Goal: Information Seeking & Learning: Learn about a topic

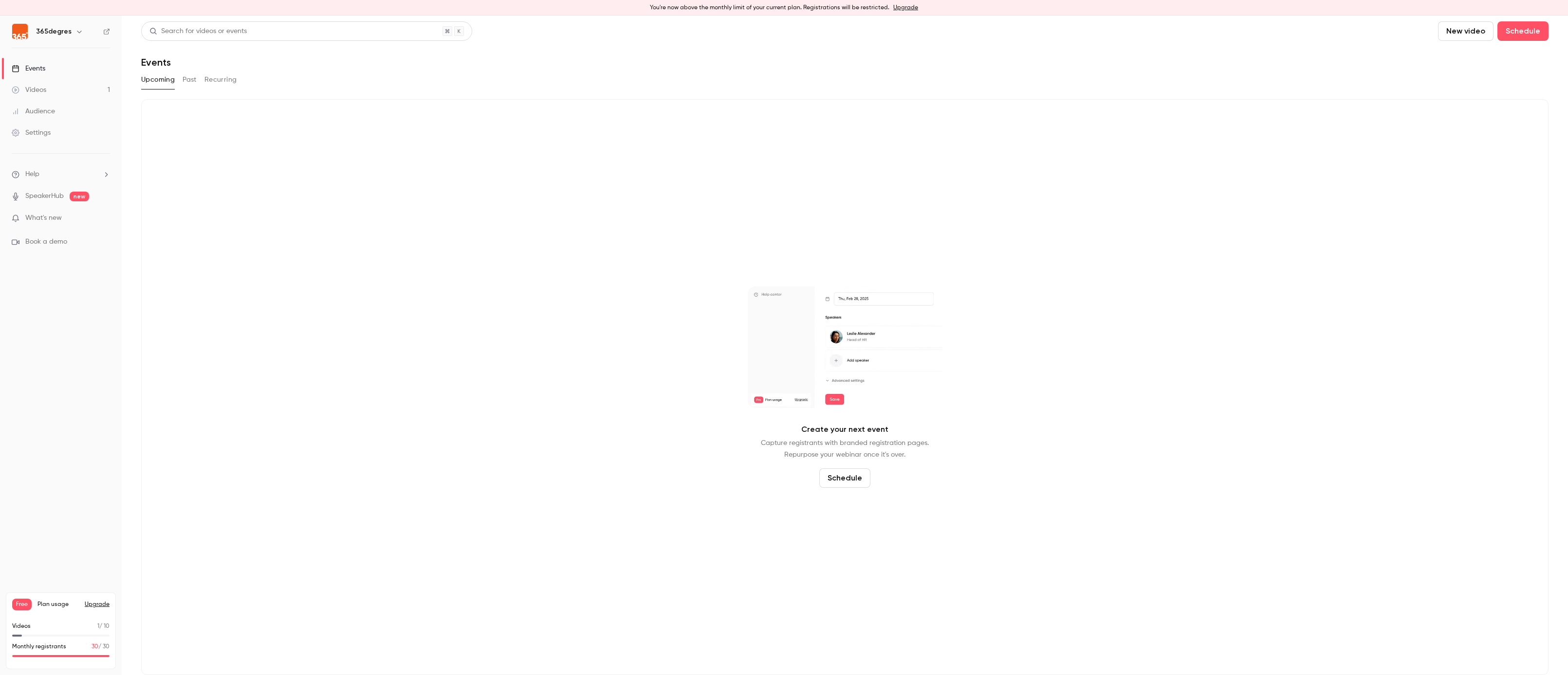
click at [64, 94] on link "Videos 1" at bounding box center [61, 90] width 122 height 21
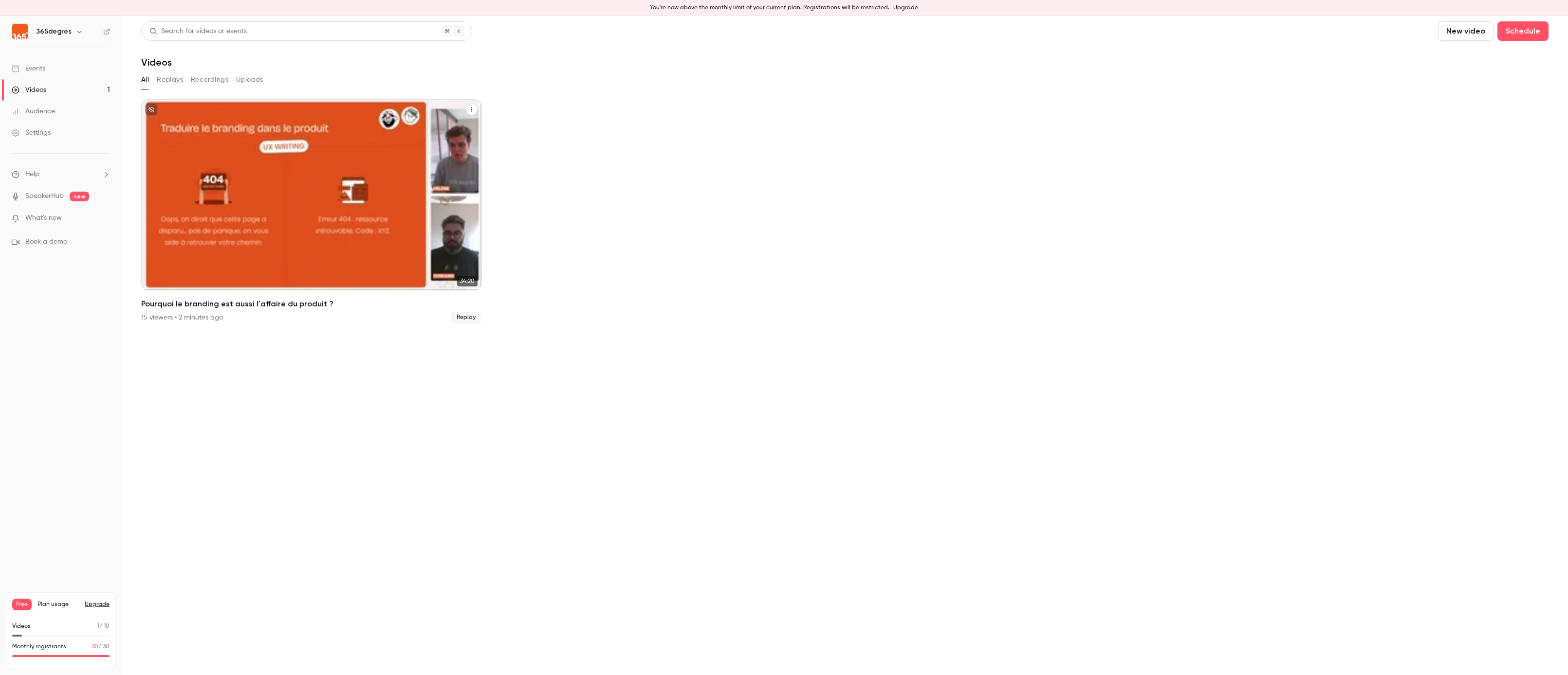
click at [386, 263] on div "Pourquoi le branding est aussi l'affaire du produit ?" at bounding box center [312, 194] width 340 height 191
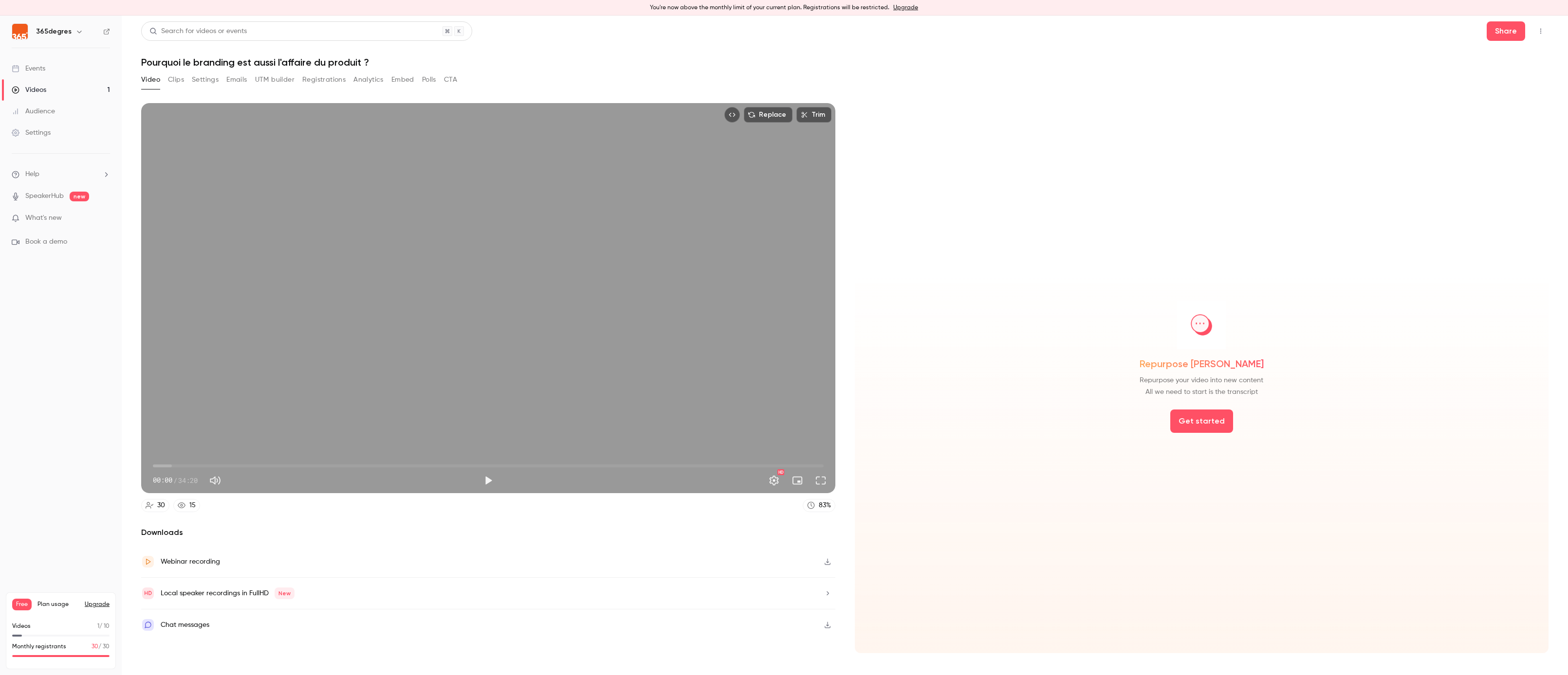
click at [368, 76] on button "Analytics" at bounding box center [369, 80] width 30 height 16
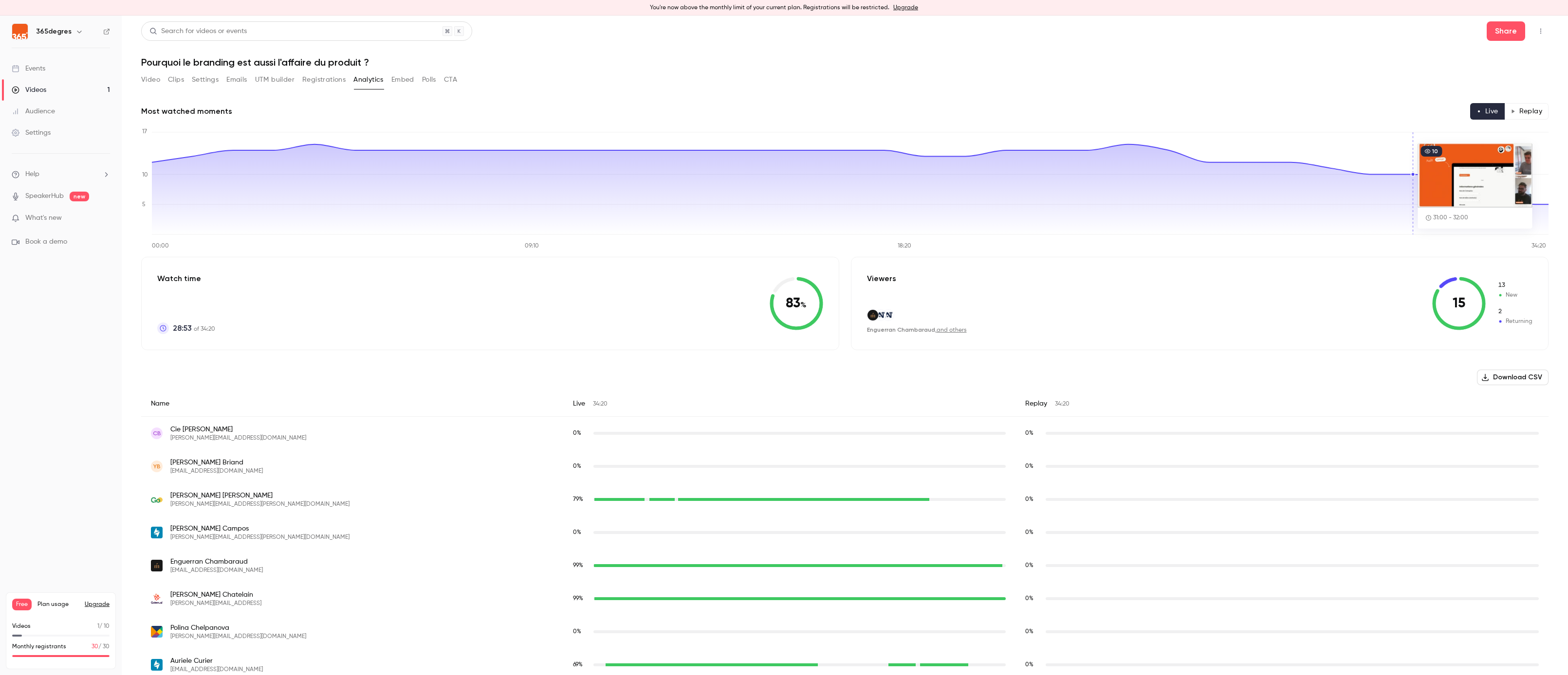
click at [1533, 112] on button "Replay" at bounding box center [1526, 111] width 45 height 16
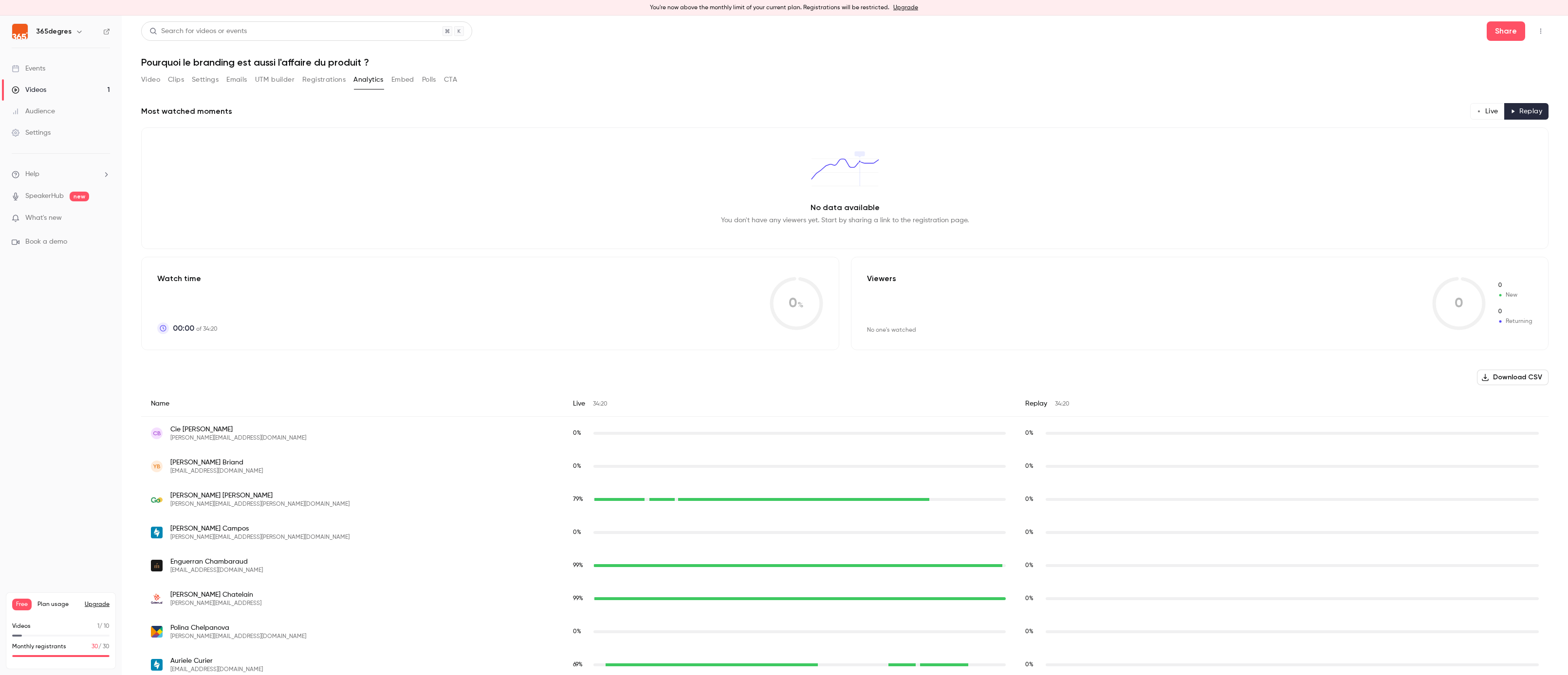
click at [1481, 109] on button "Live" at bounding box center [1487, 111] width 34 height 16
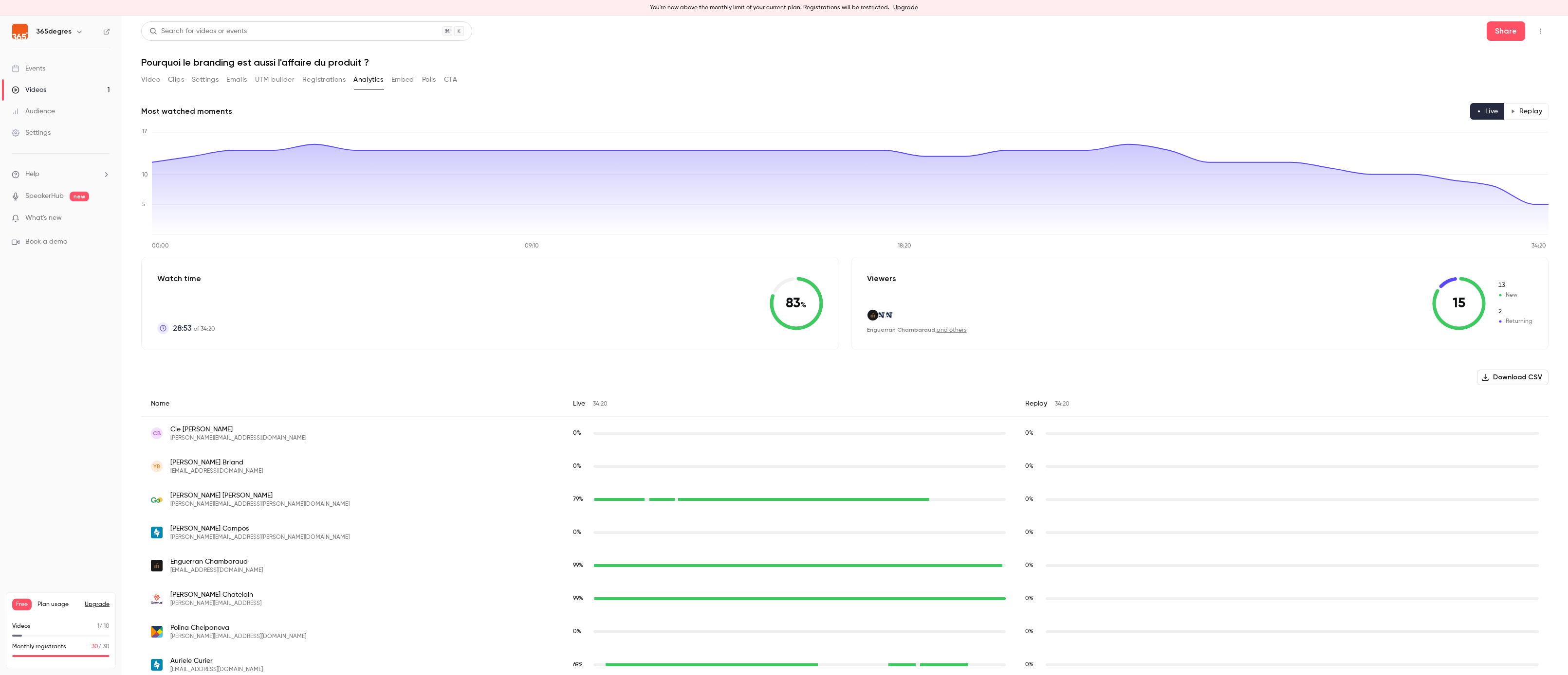
click at [421, 80] on div "Video Clips Settings Emails UTM builder Registrations Analytics Embed Polls CTA" at bounding box center [299, 80] width 316 height 16
click at [429, 80] on button "Polls" at bounding box center [429, 80] width 14 height 16
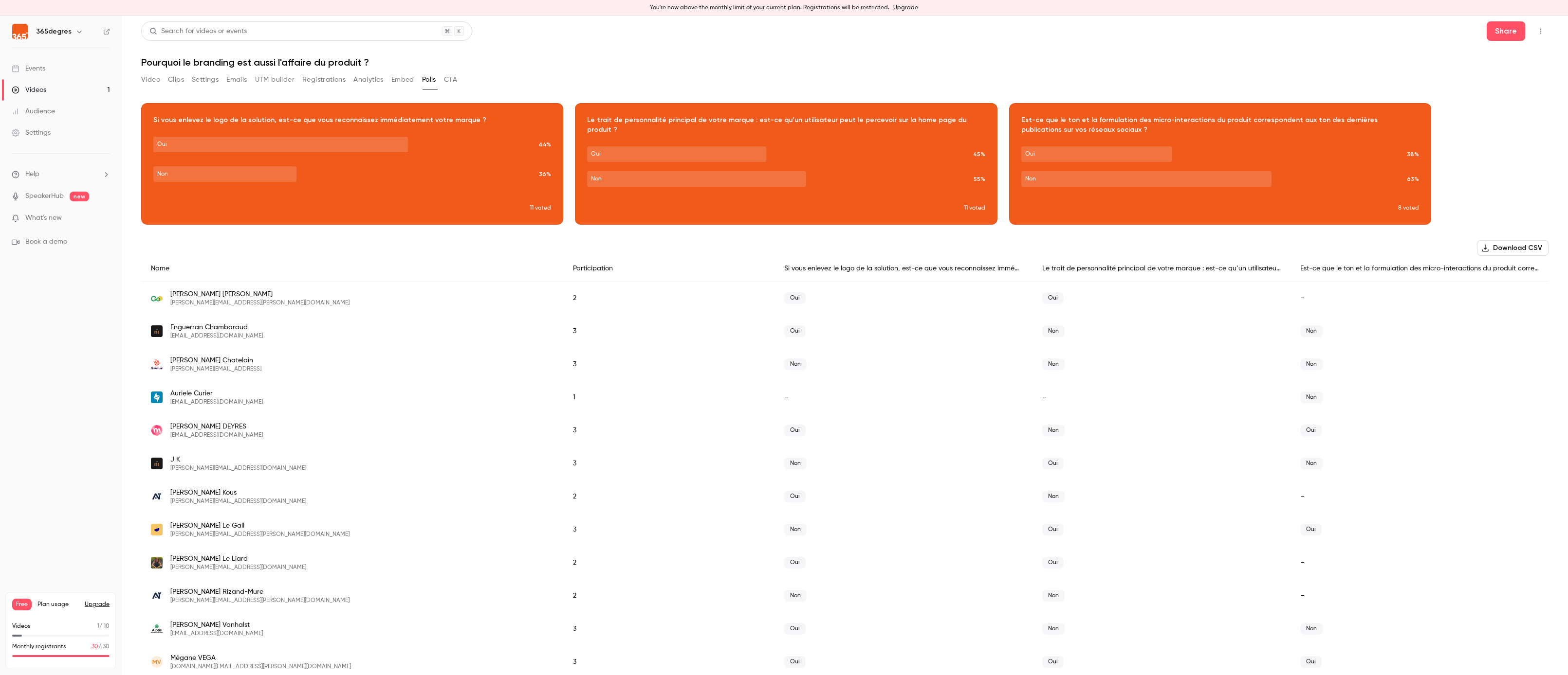
click at [43, 70] on div "Events" at bounding box center [28, 69] width 34 height 9
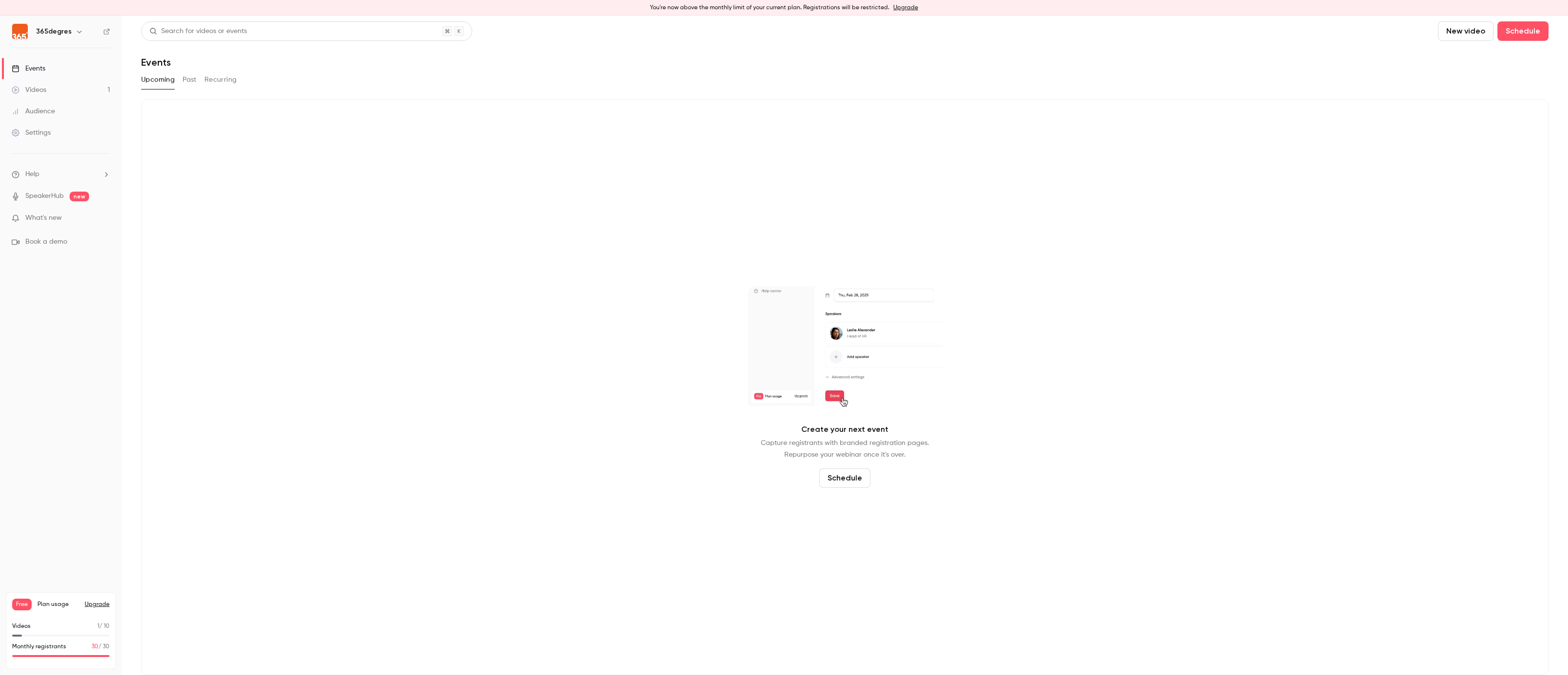
click at [192, 77] on button "Past" at bounding box center [190, 80] width 14 height 16
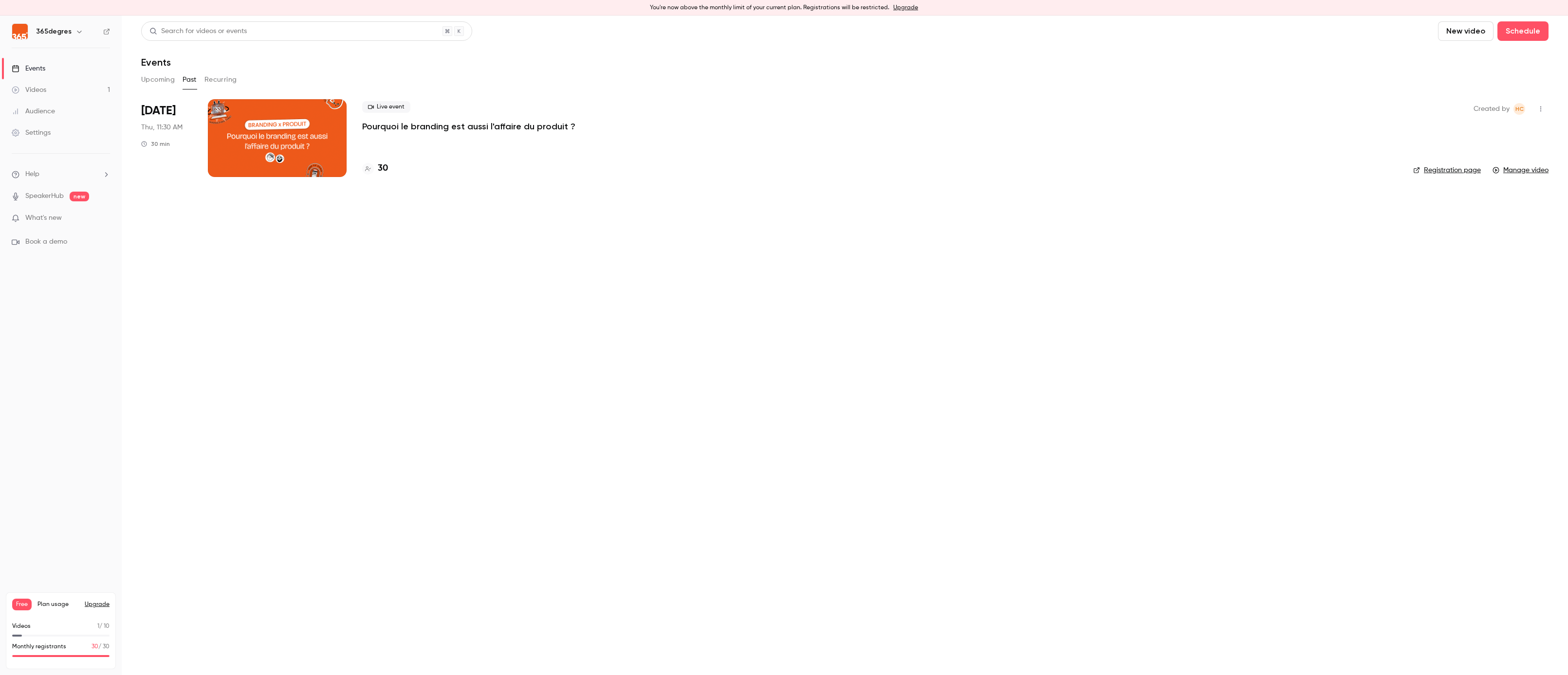
click at [226, 76] on button "Recurring" at bounding box center [221, 80] width 33 height 16
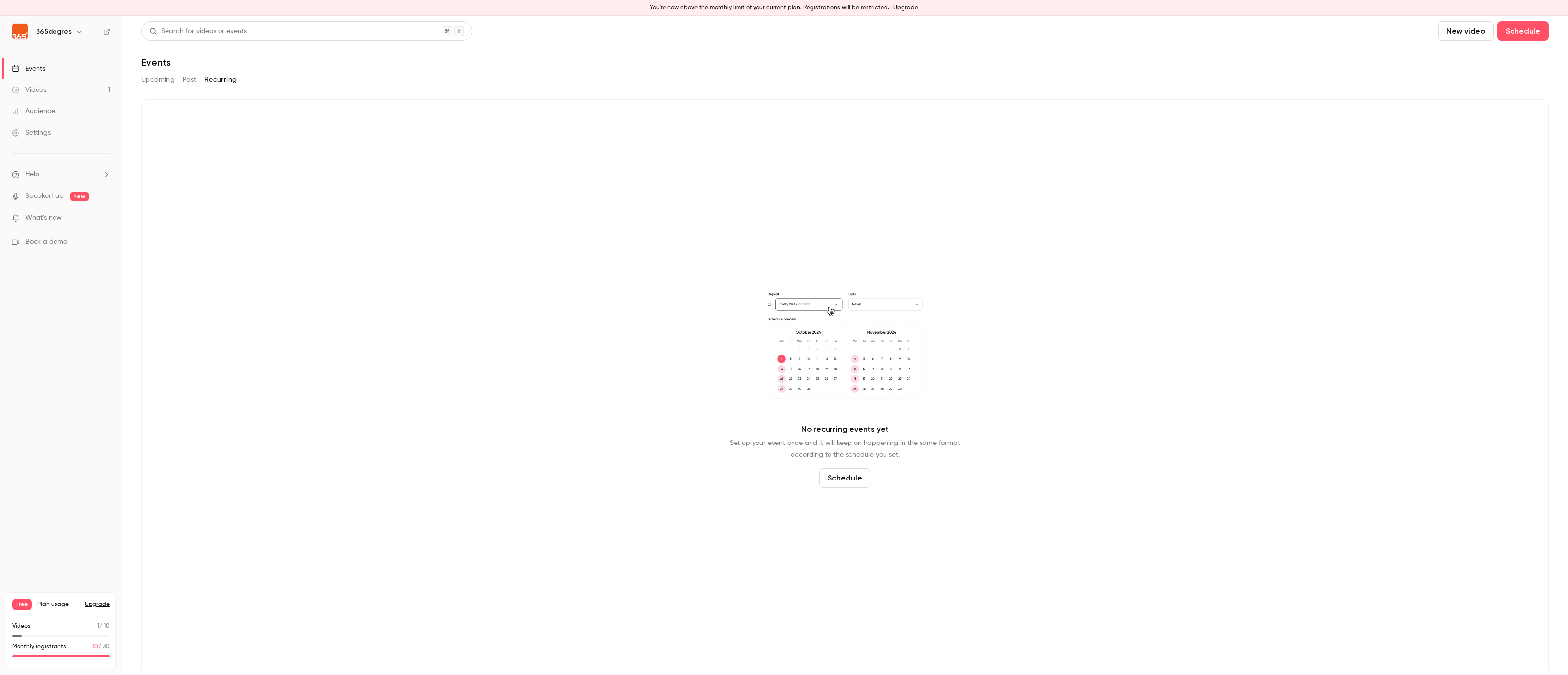
click at [192, 80] on button "Past" at bounding box center [190, 80] width 14 height 16
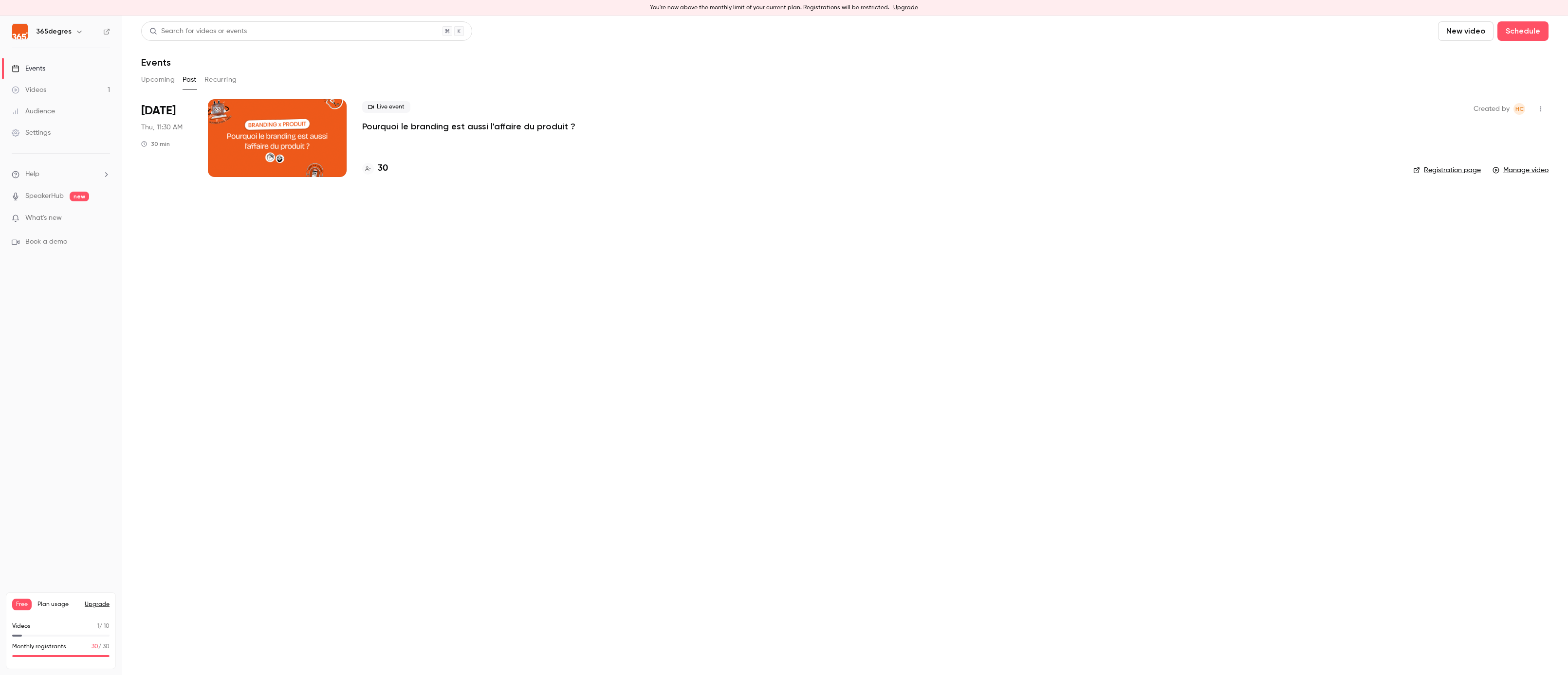
click at [420, 127] on p "Pourquoi le branding est aussi l'affaire du produit ?" at bounding box center [469, 126] width 213 height 12
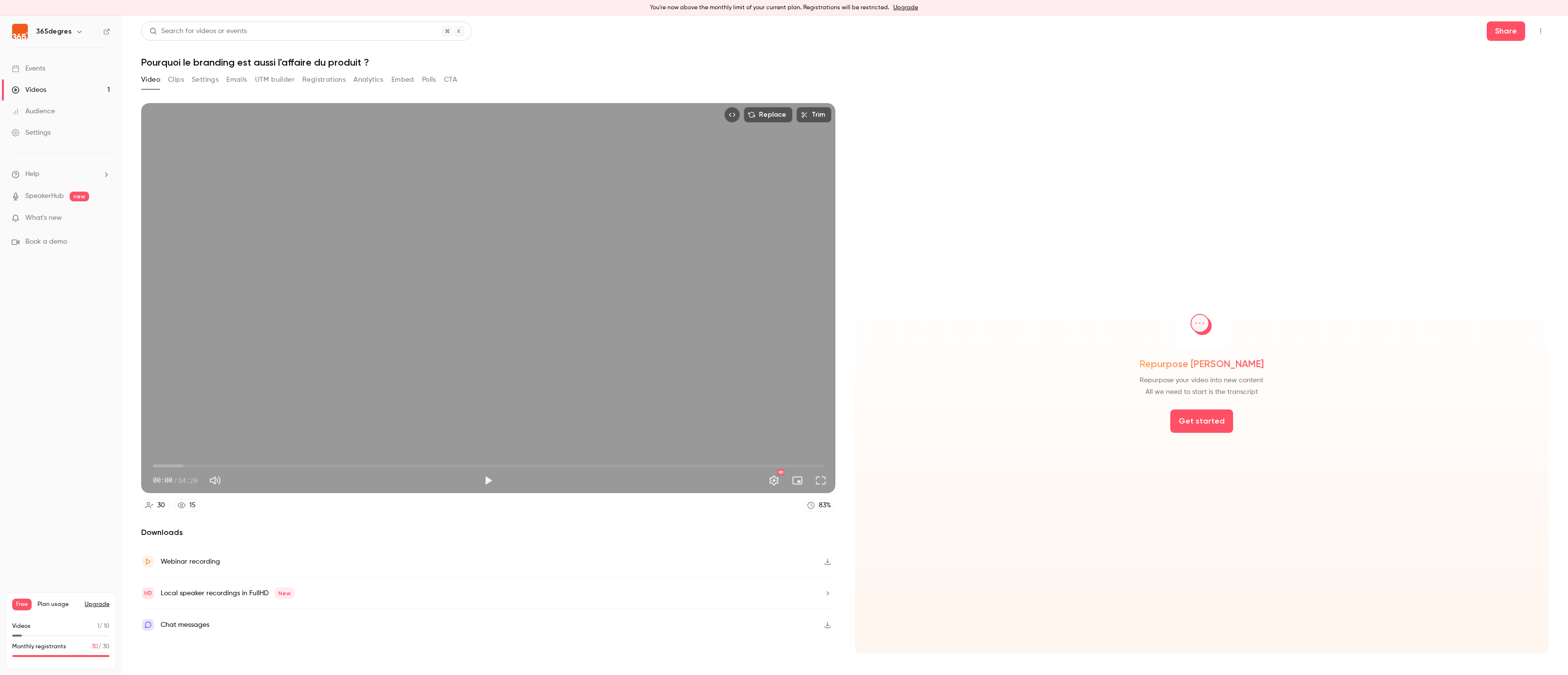
click at [359, 80] on button "Analytics" at bounding box center [369, 80] width 30 height 16
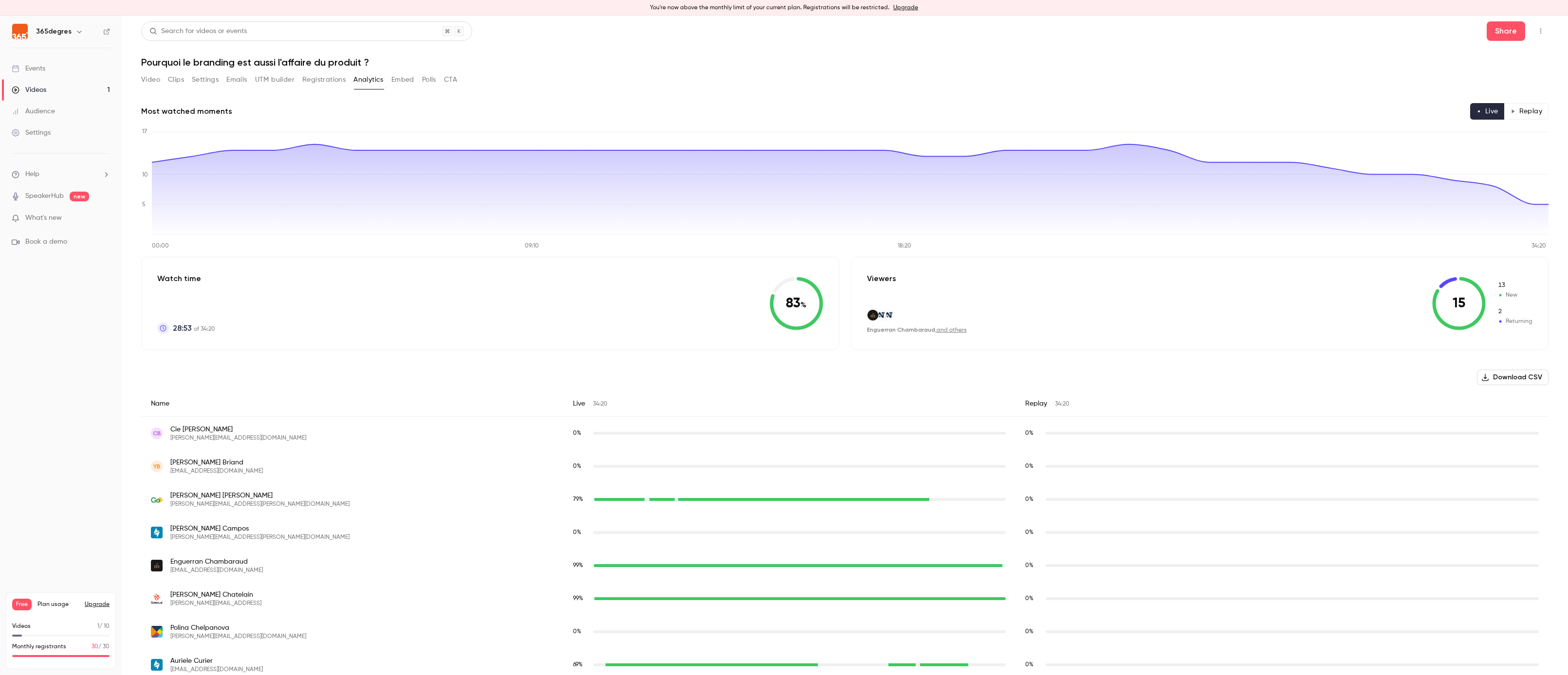
click at [1522, 380] on button "Download CSV" at bounding box center [1513, 378] width 72 height 16
click at [422, 77] on button "Polls" at bounding box center [429, 80] width 14 height 16
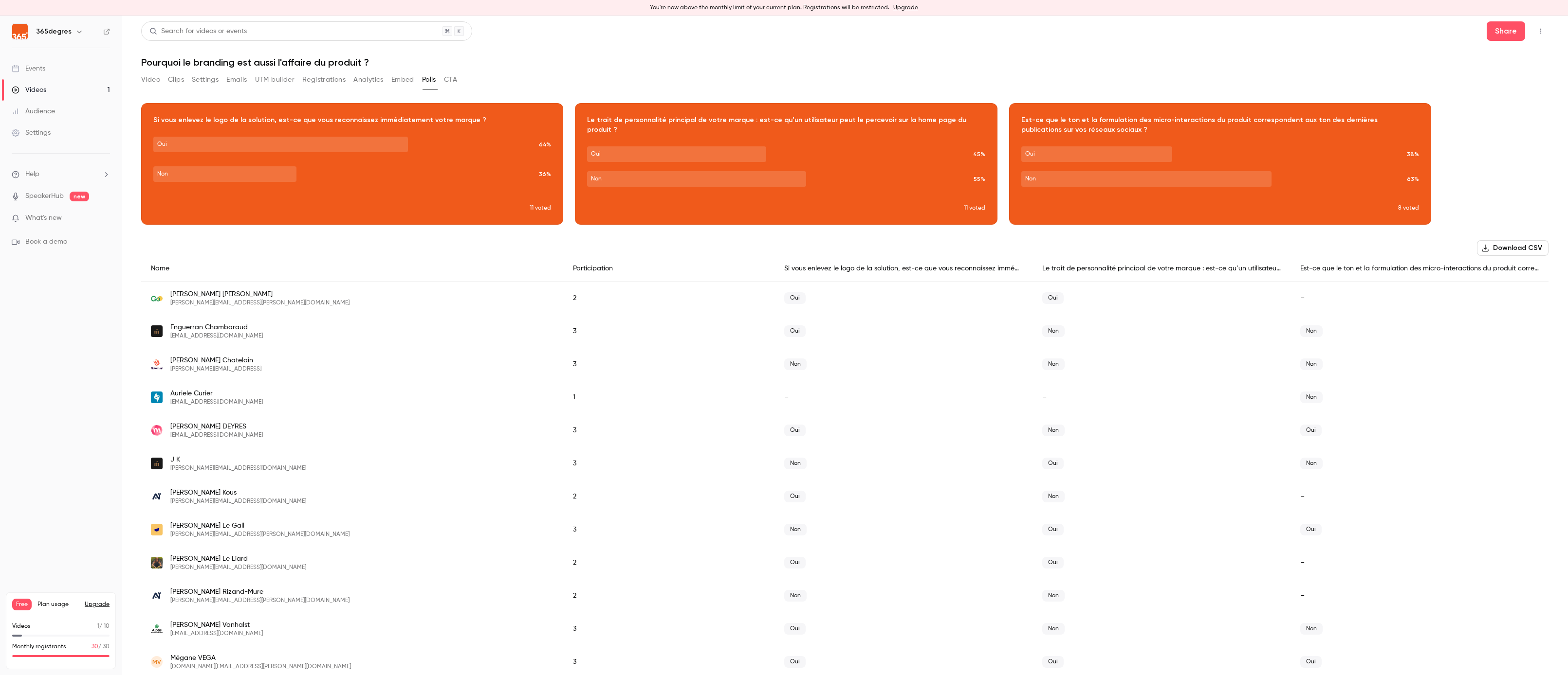
click at [1508, 242] on button "Download CSV" at bounding box center [1513, 248] width 72 height 16
click at [451, 80] on button "CTA" at bounding box center [450, 80] width 13 height 16
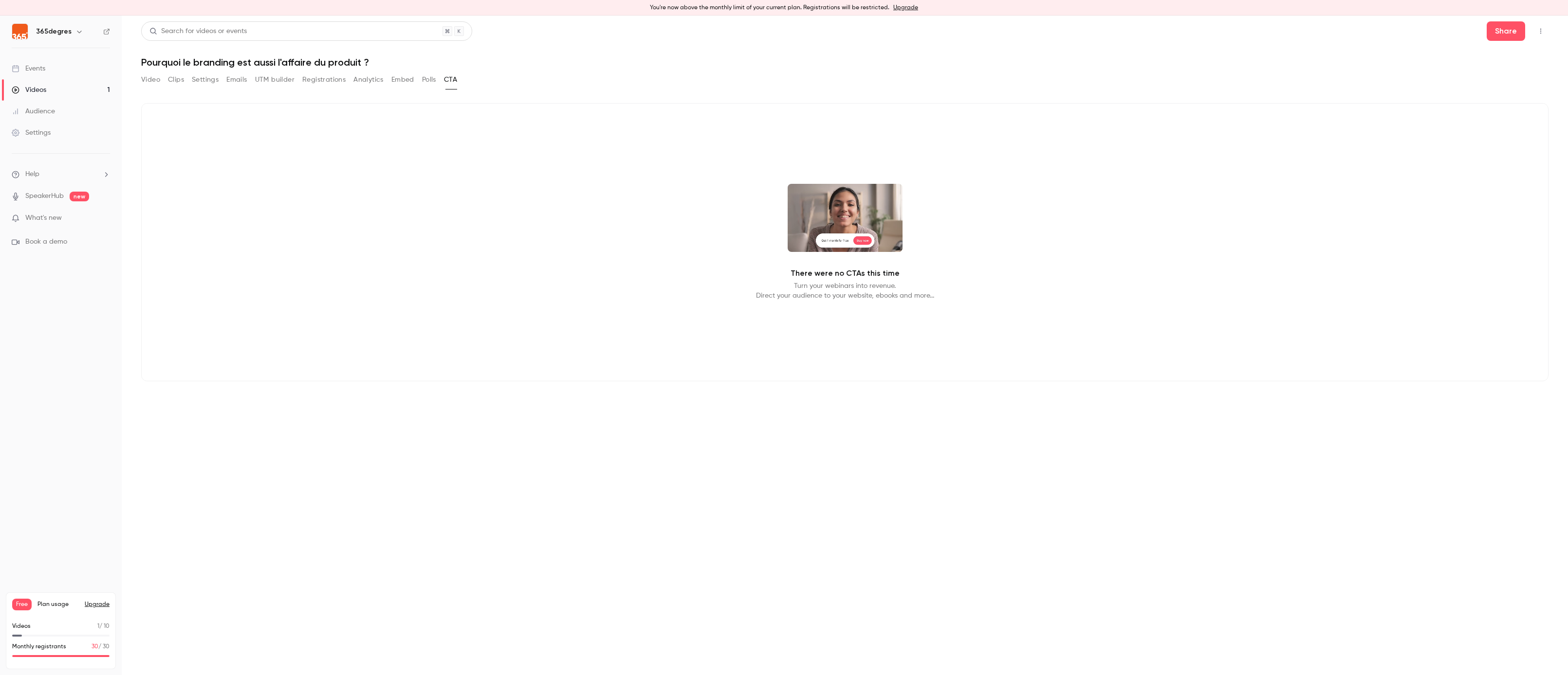
click at [408, 81] on button "Embed" at bounding box center [402, 80] width 23 height 16
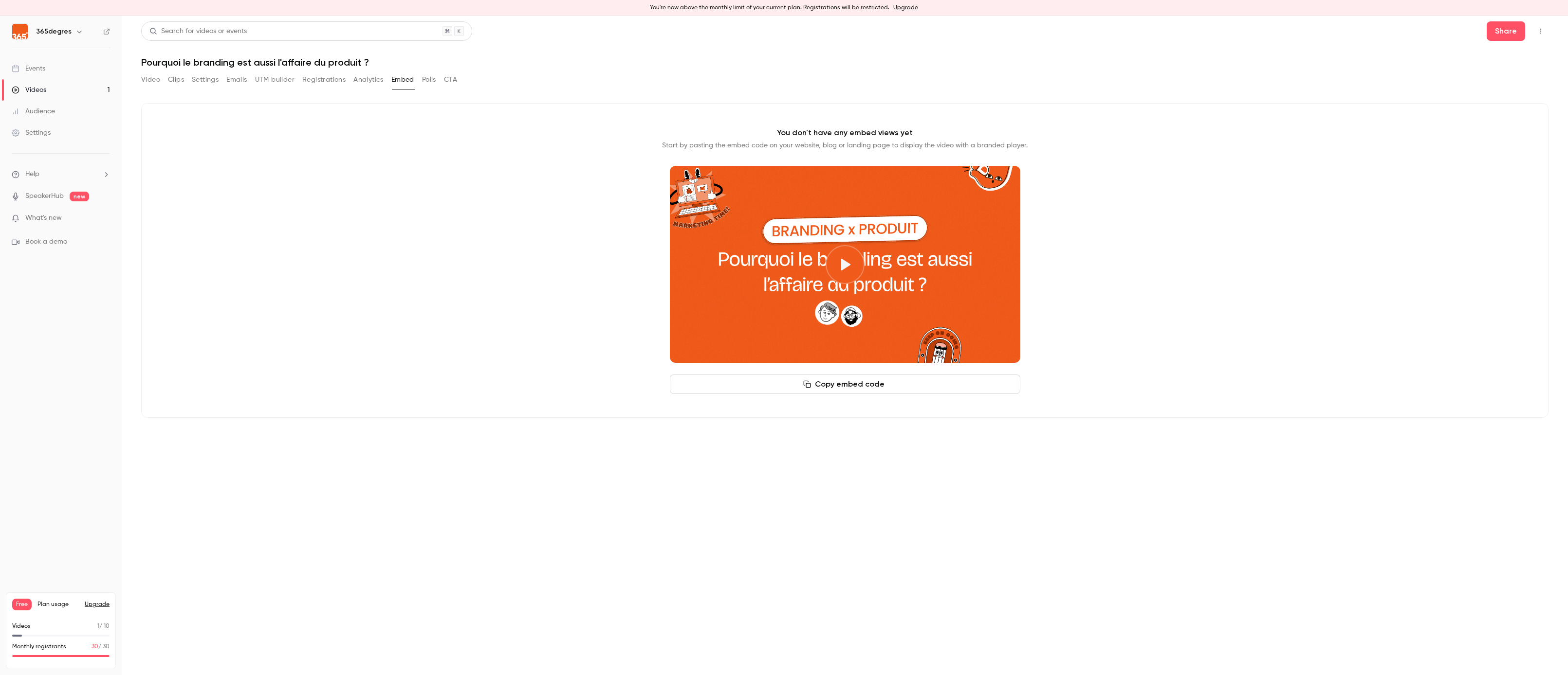
click at [364, 80] on button "Analytics" at bounding box center [369, 80] width 30 height 16
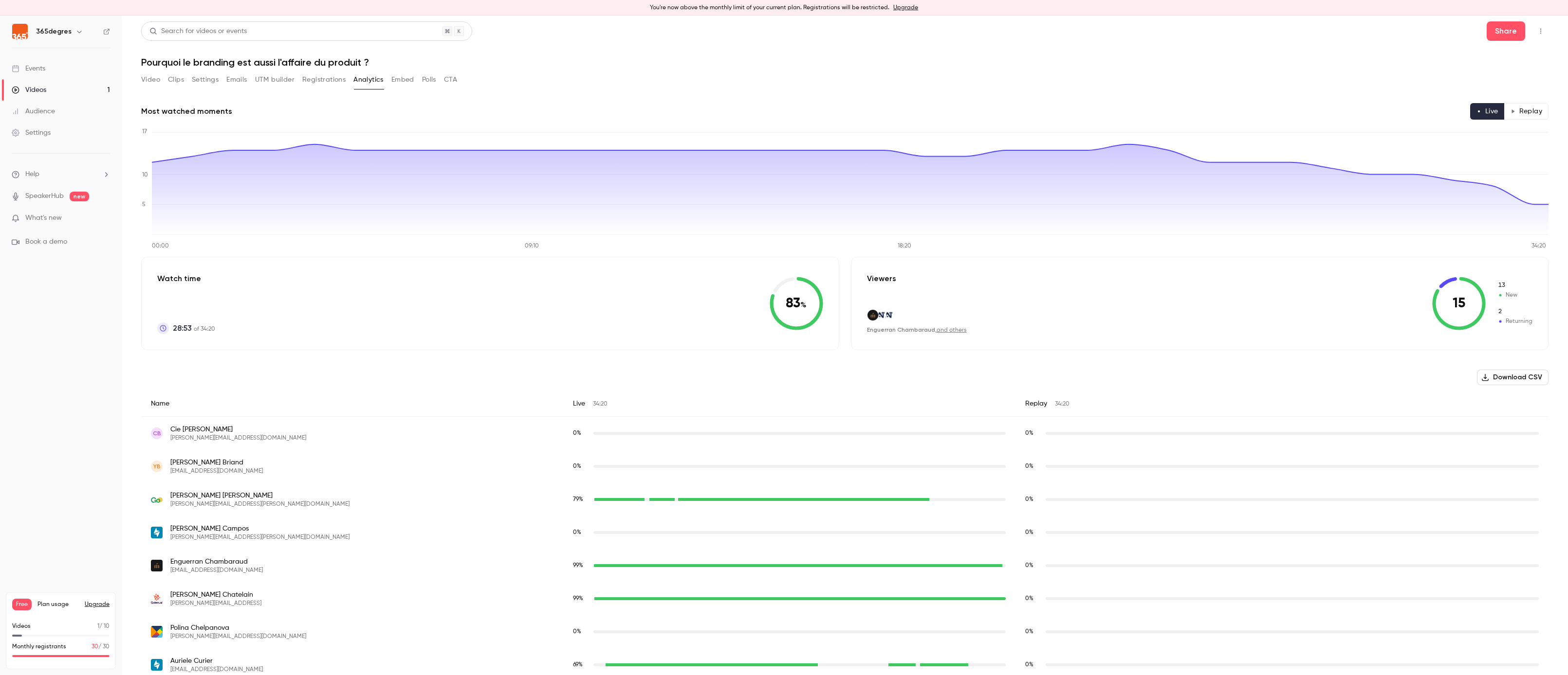
click at [328, 84] on button "Registrations" at bounding box center [323, 80] width 43 height 16
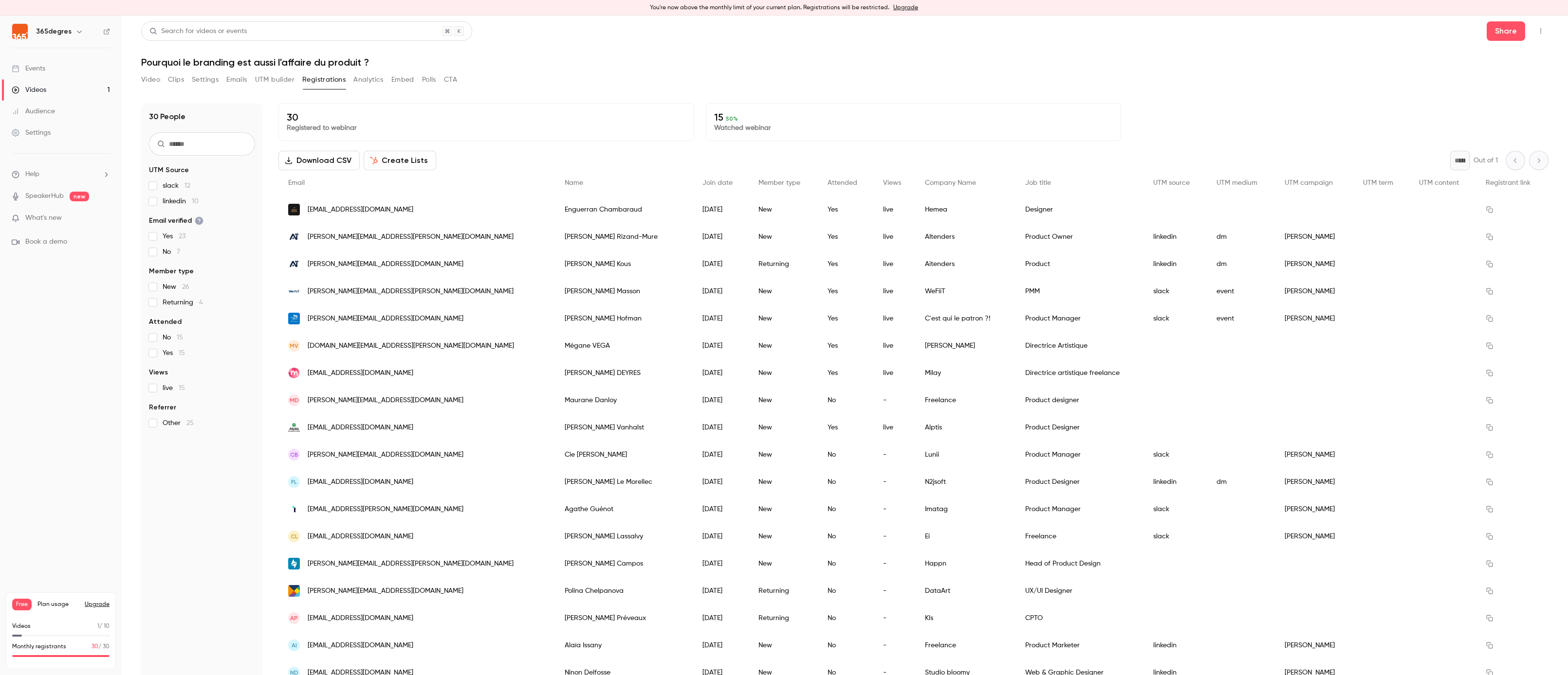
click at [276, 79] on button "UTM builder" at bounding box center [275, 80] width 39 height 16
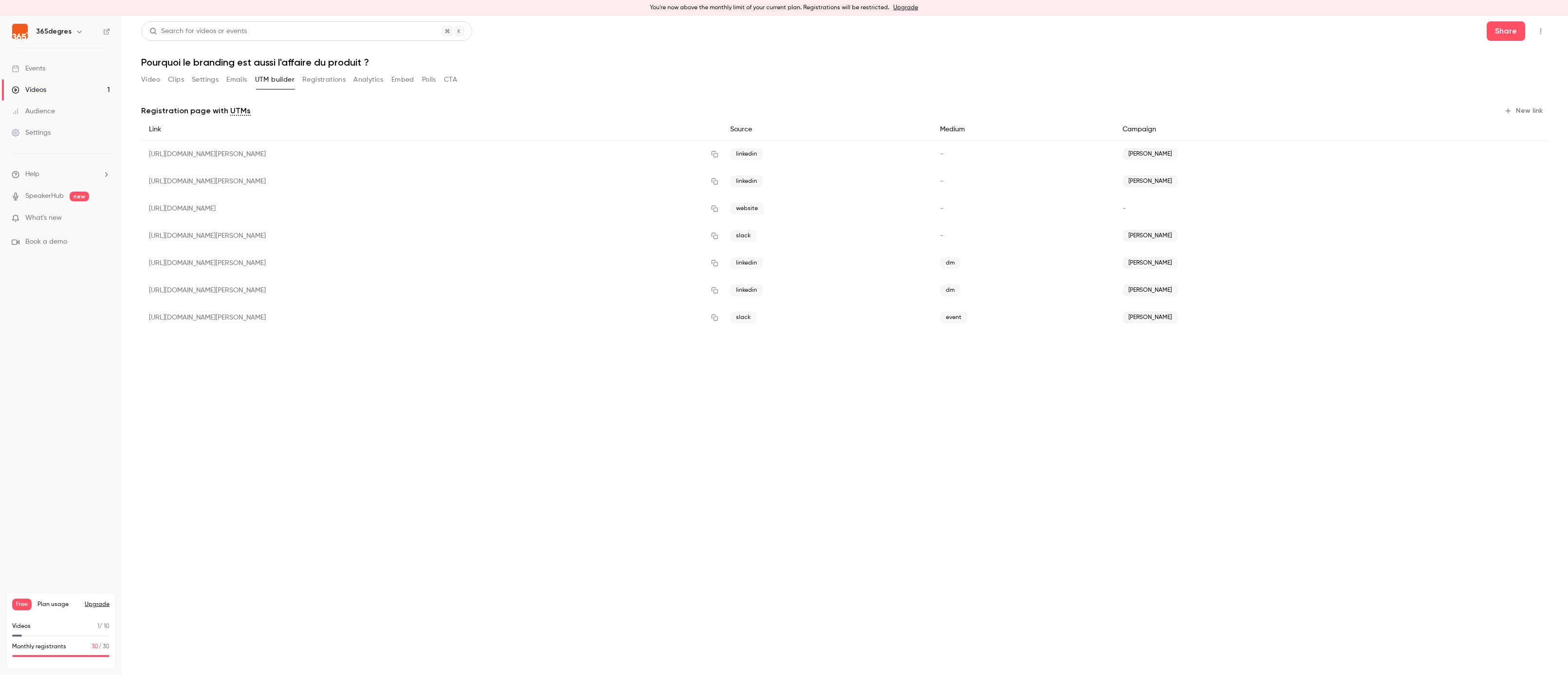
click at [230, 80] on button "Emails" at bounding box center [237, 80] width 20 height 16
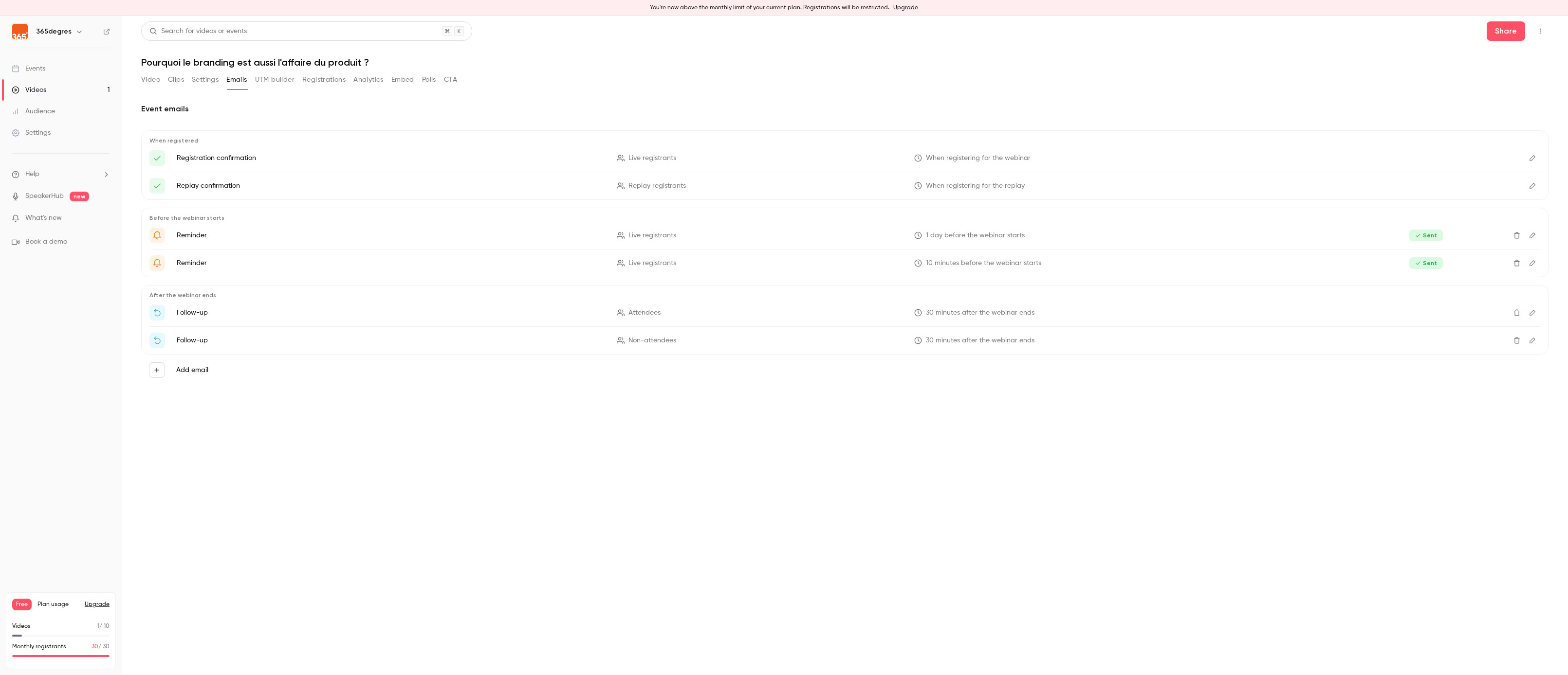
click at [200, 80] on button "Settings" at bounding box center [205, 80] width 27 height 16
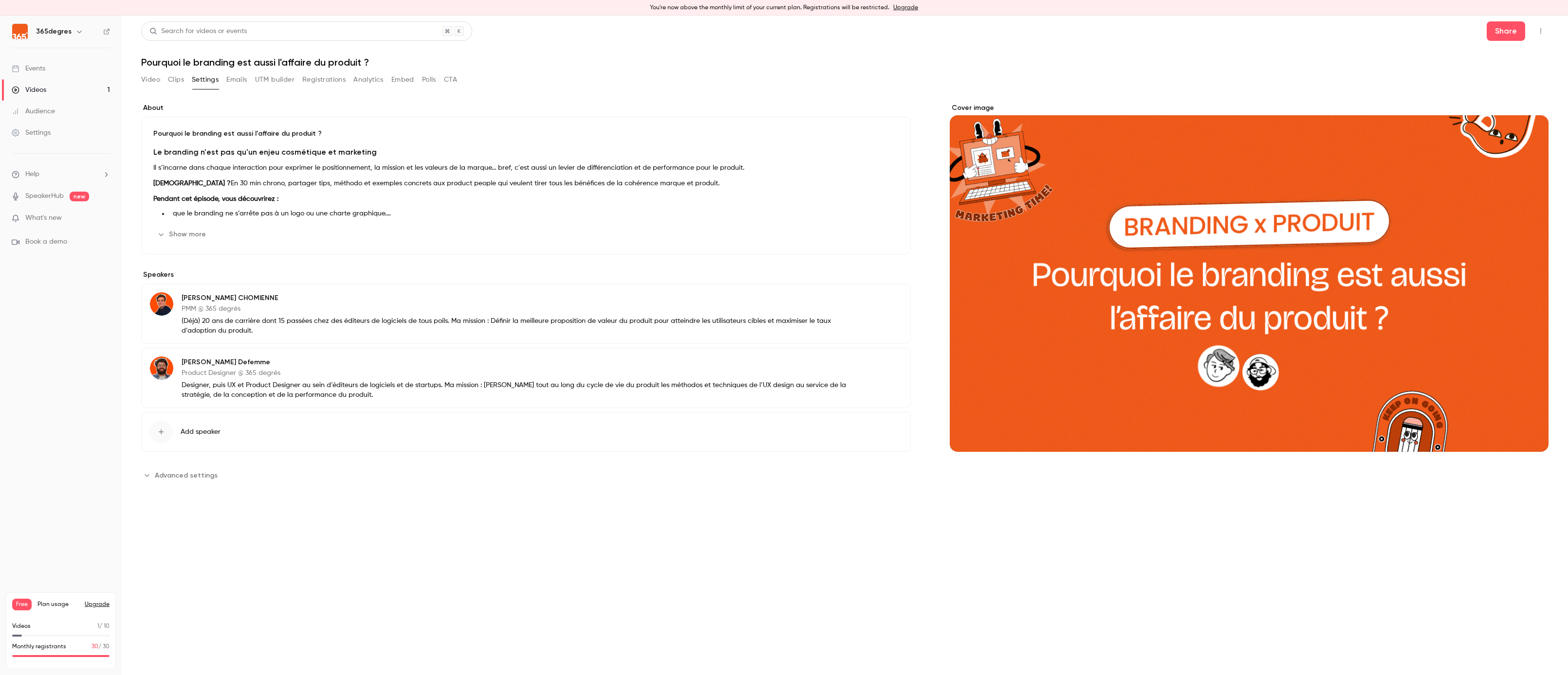
click at [175, 77] on button "Clips" at bounding box center [176, 80] width 16 height 16
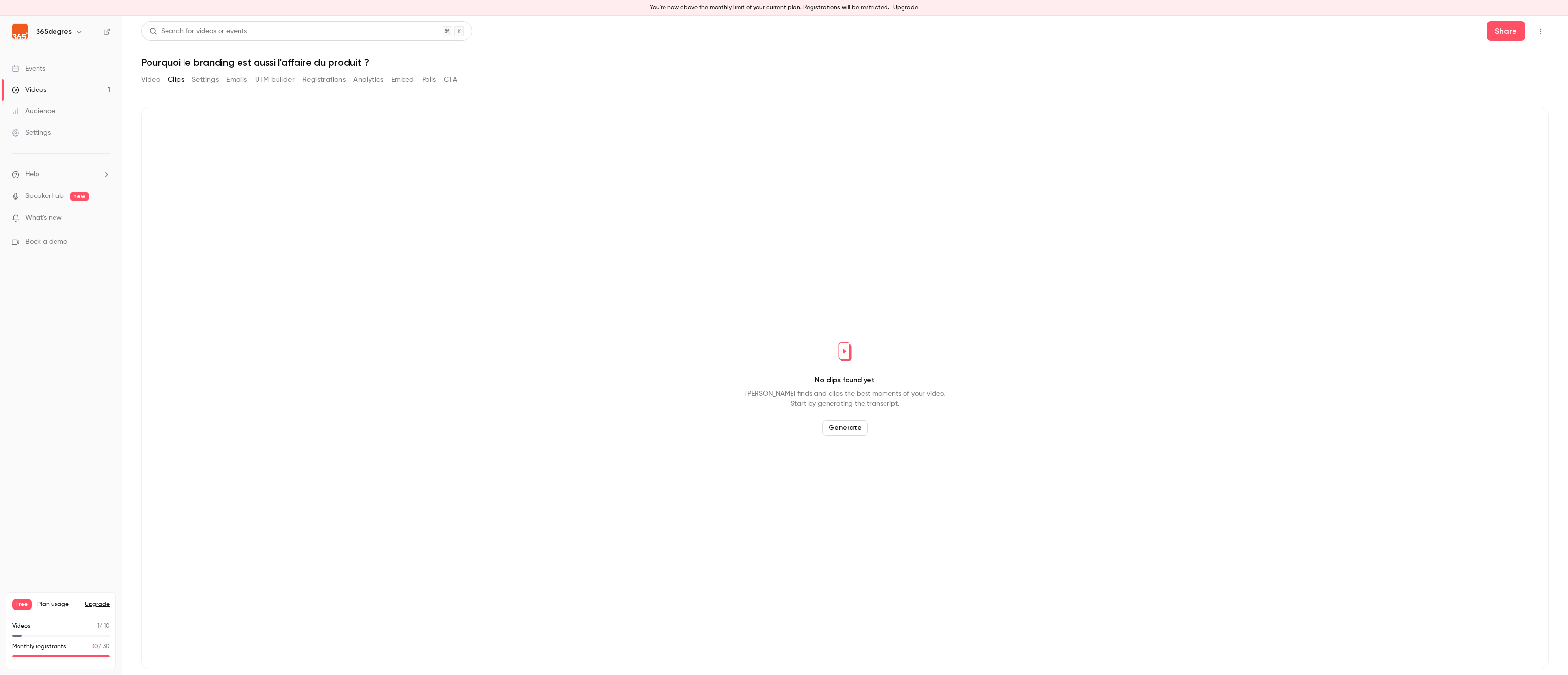
click at [147, 77] on button "Video" at bounding box center [151, 80] width 19 height 16
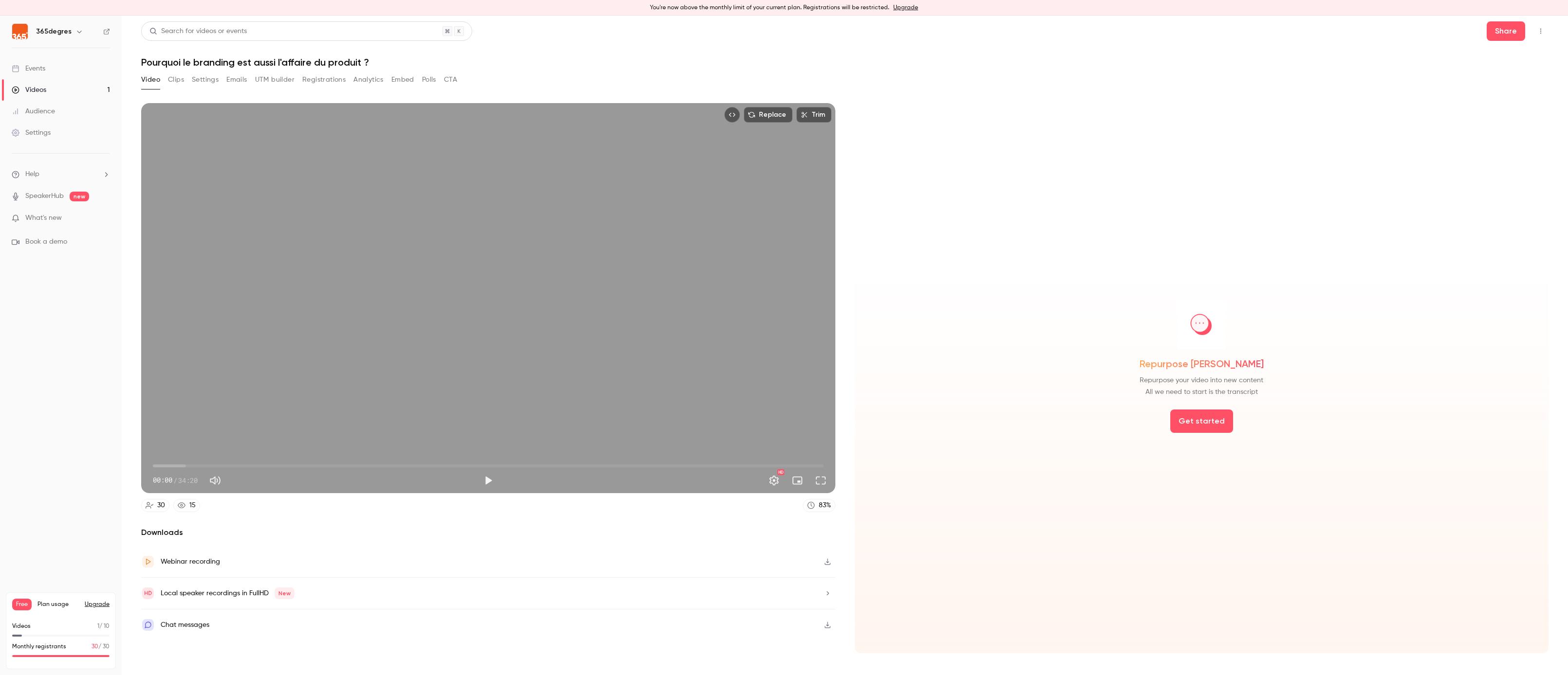
click at [52, 71] on link "Events" at bounding box center [61, 68] width 122 height 21
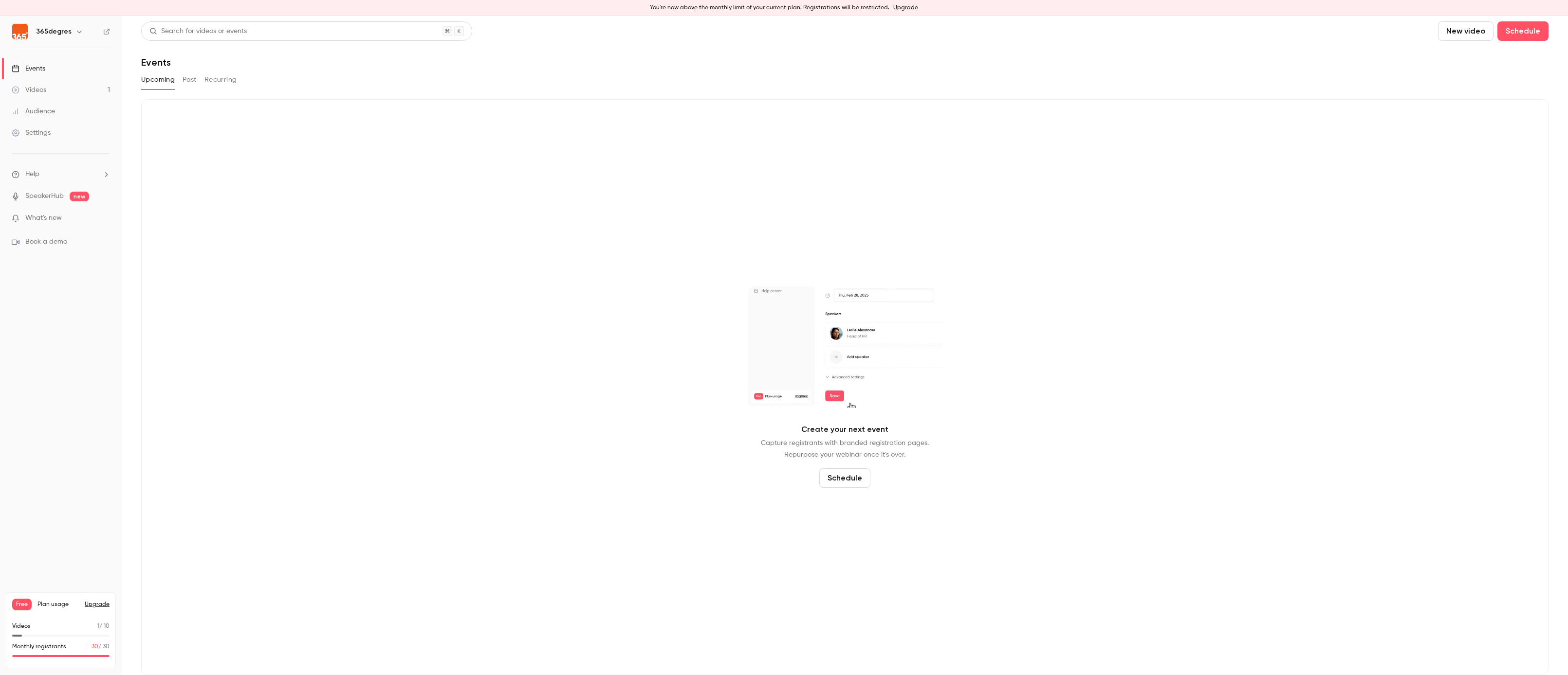
click at [187, 78] on button "Past" at bounding box center [190, 80] width 14 height 16
click at [59, 80] on link "Videos 1" at bounding box center [61, 90] width 122 height 21
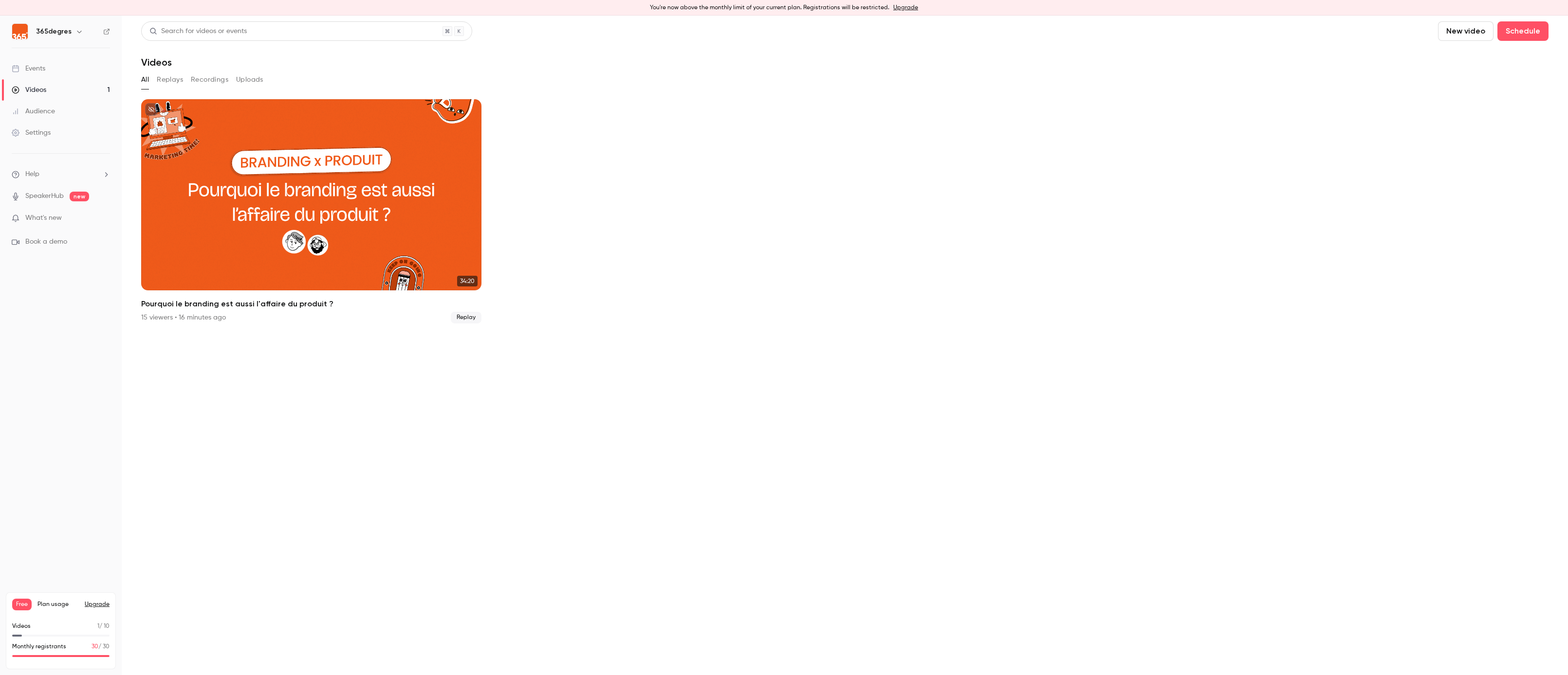
click at [59, 71] on link "Events" at bounding box center [61, 68] width 122 height 21
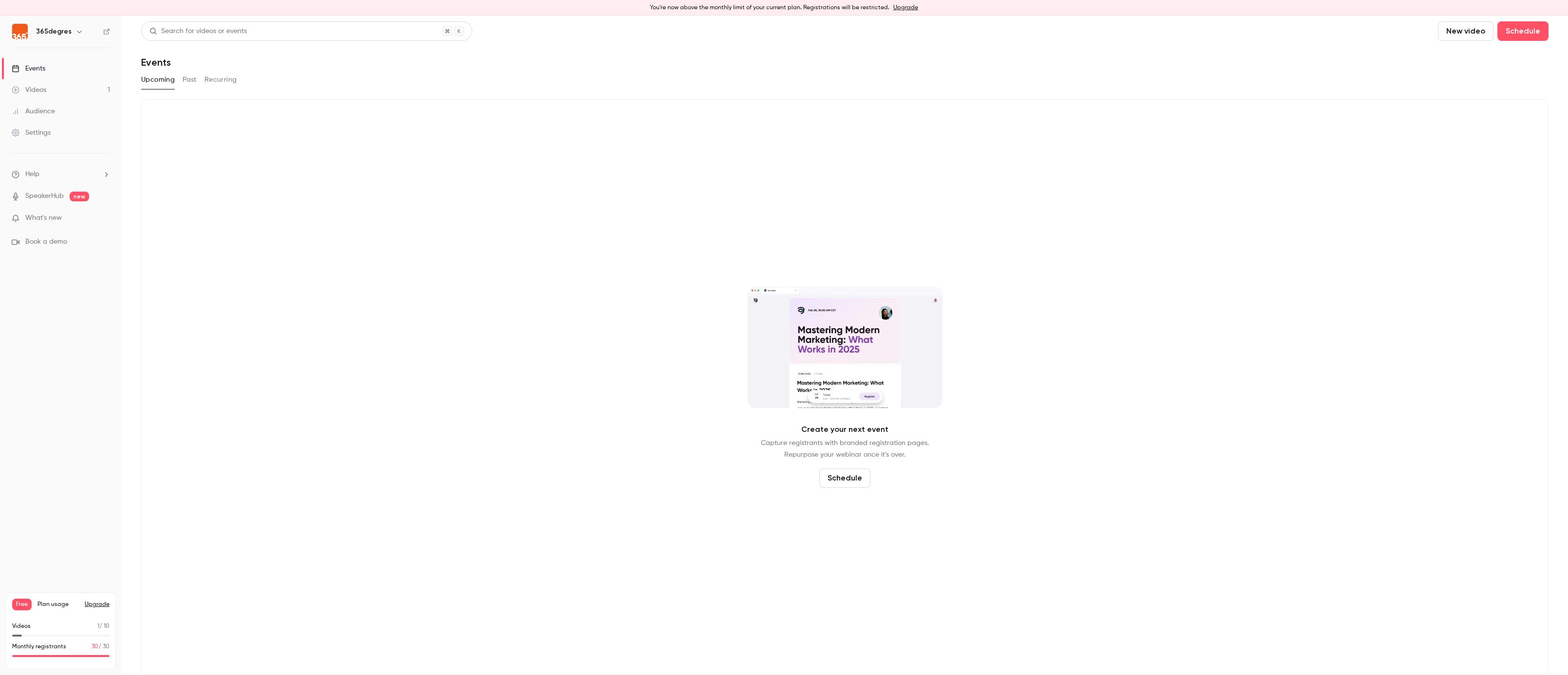
click at [54, 87] on link "Videos 1" at bounding box center [61, 90] width 122 height 21
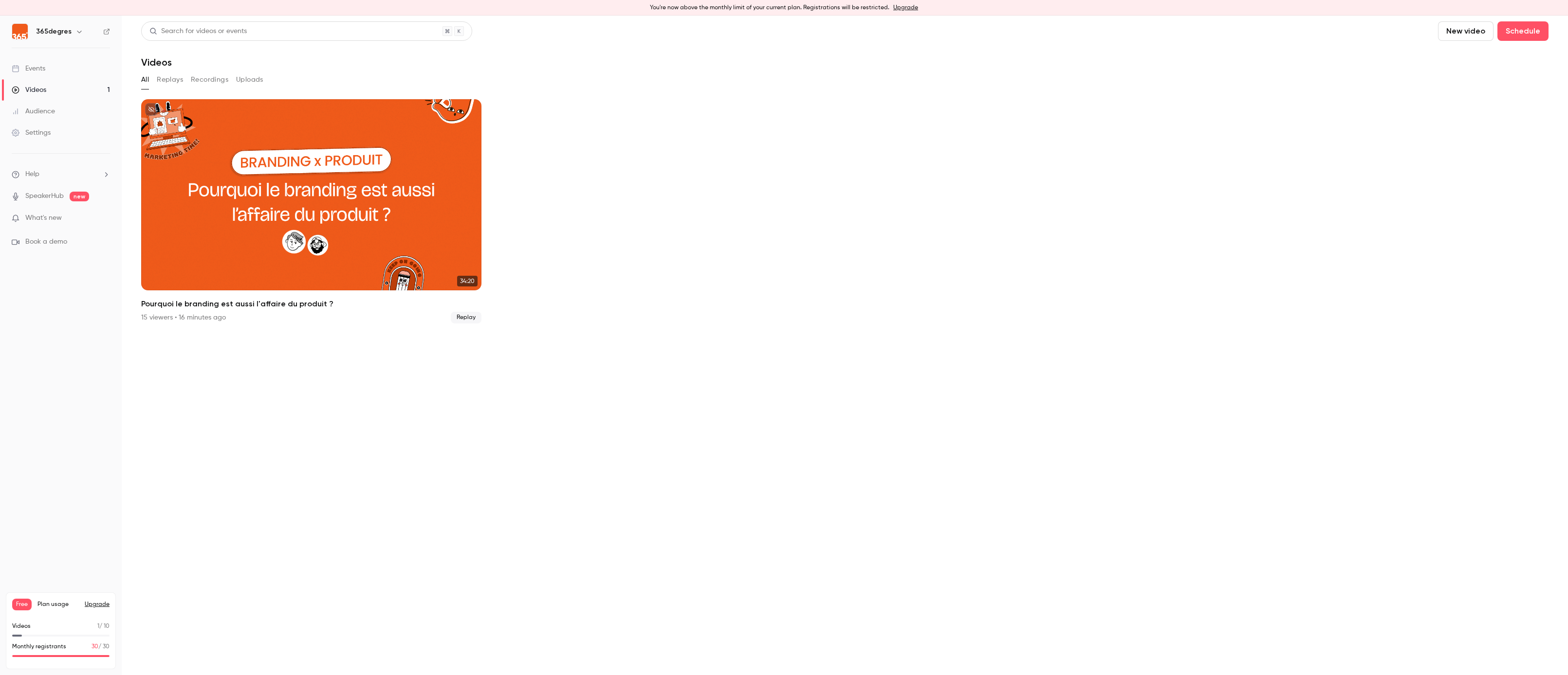
click at [173, 80] on button "Replays" at bounding box center [170, 80] width 27 height 16
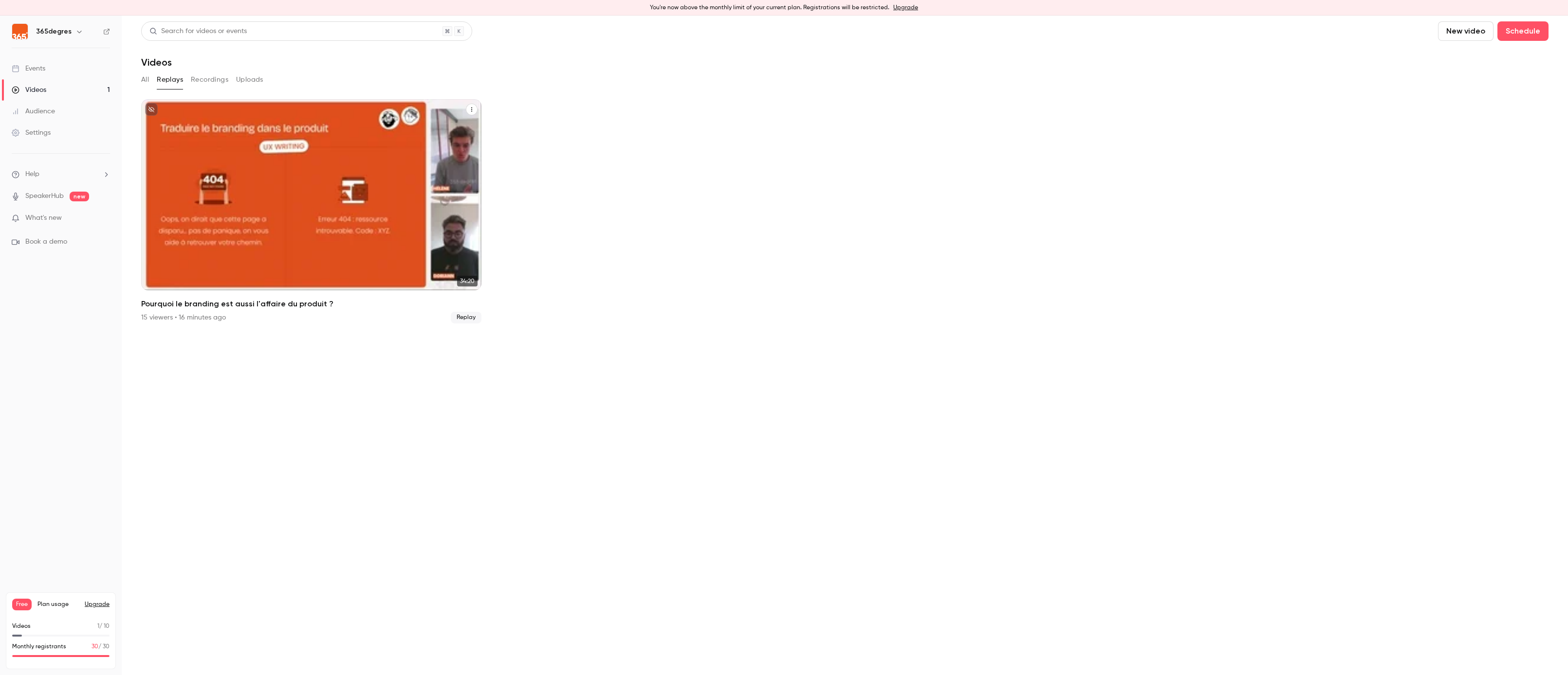
click at [391, 190] on div "Pourquoi le branding est aussi l'affaire du produit ?" at bounding box center [312, 194] width 340 height 191
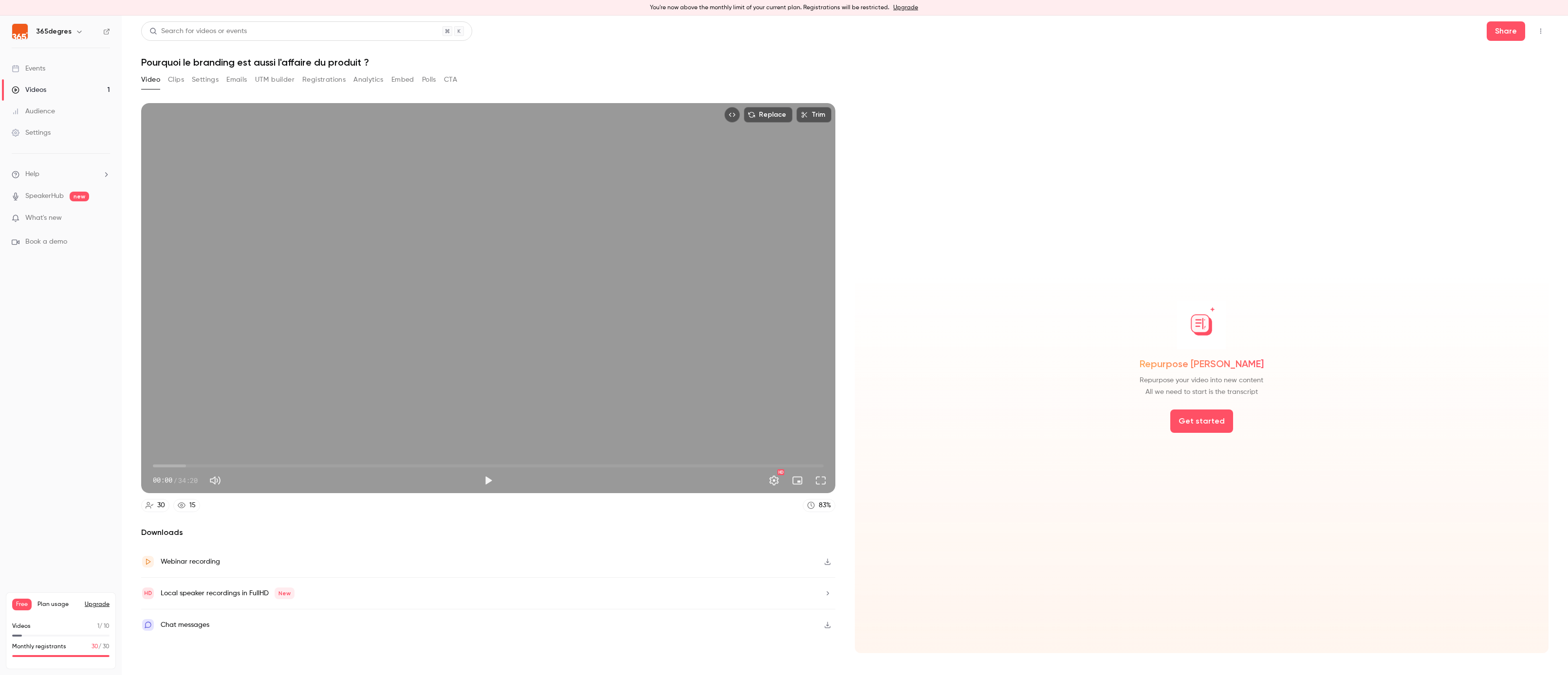
click at [372, 80] on button "Analytics" at bounding box center [369, 80] width 30 height 16
